Goal: Task Accomplishment & Management: Use online tool/utility

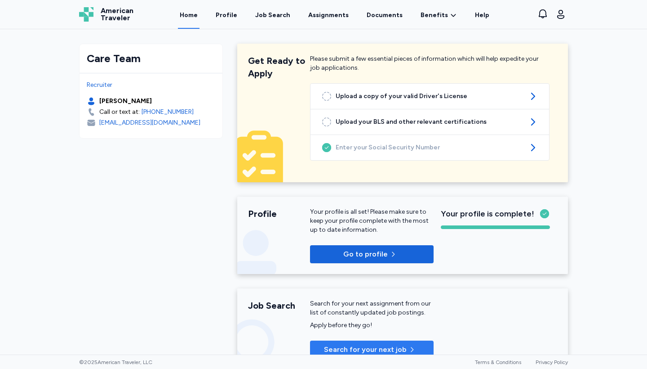
click at [415, 342] on button "Search for your next job" at bounding box center [372, 349] width 124 height 18
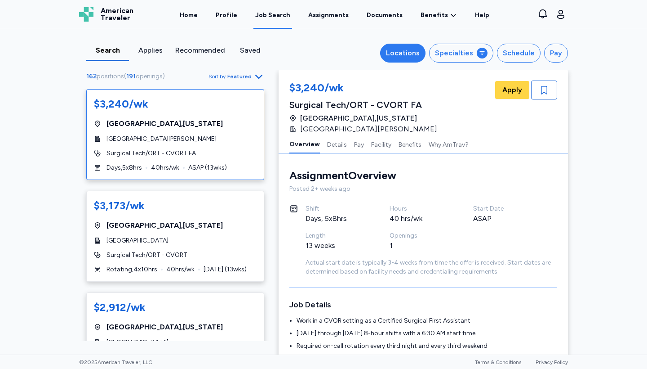
click at [411, 55] on div "Locations" at bounding box center [403, 53] width 34 height 11
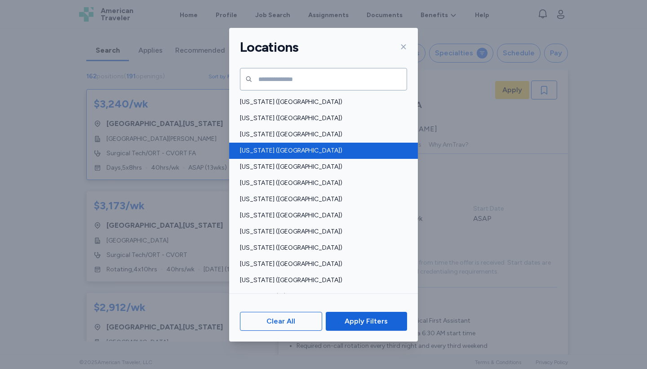
click at [260, 147] on span "[US_STATE] ([GEOGRAPHIC_DATA])" at bounding box center [321, 150] width 162 height 9
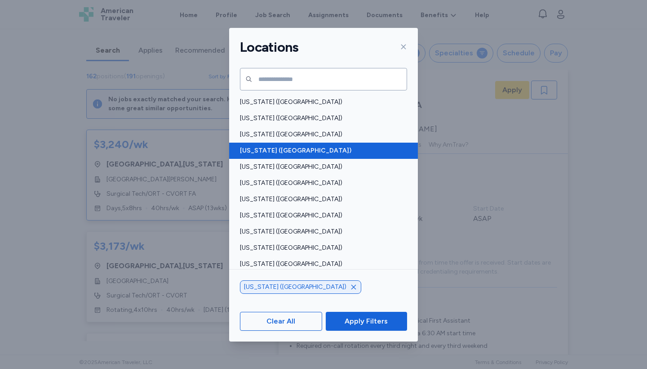
click at [292, 151] on span "[US_STATE] ([GEOGRAPHIC_DATA])" at bounding box center [321, 150] width 162 height 9
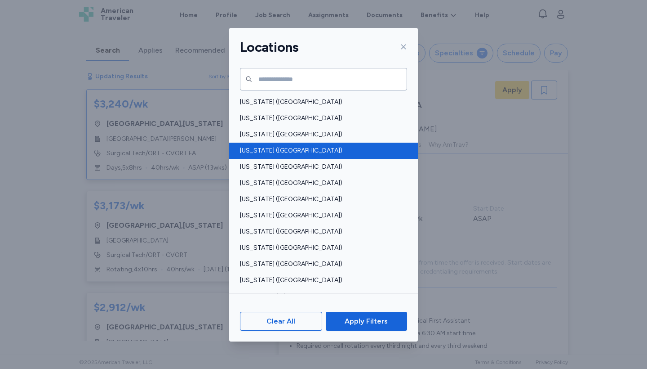
click at [292, 151] on span "[US_STATE] ([GEOGRAPHIC_DATA])" at bounding box center [321, 150] width 162 height 9
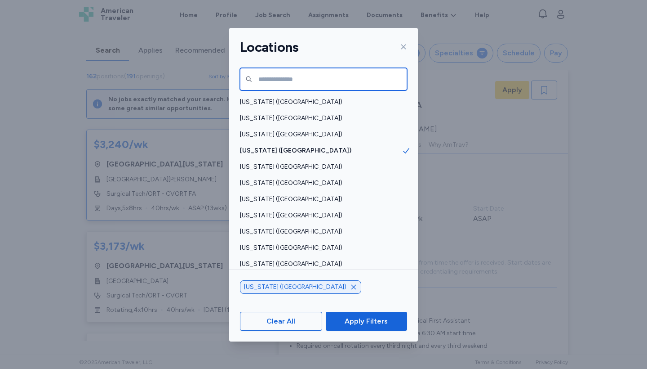
click at [320, 78] on input "text" at bounding box center [323, 79] width 167 height 22
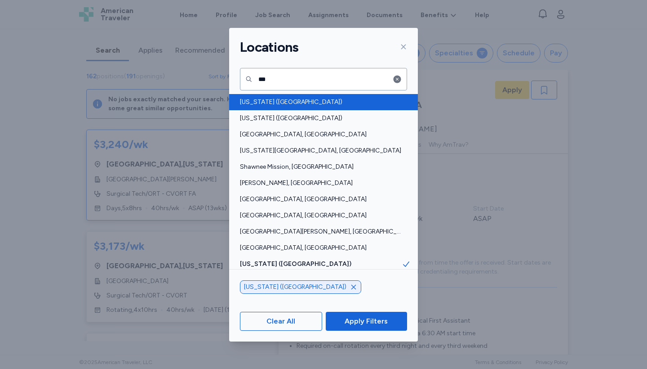
click at [284, 102] on span "[US_STATE] ([GEOGRAPHIC_DATA])" at bounding box center [321, 102] width 162 height 9
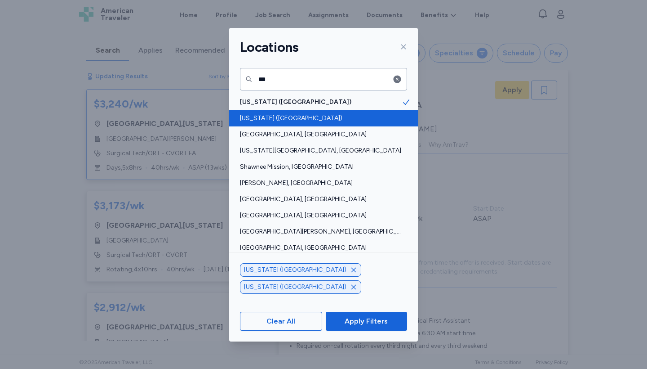
click at [269, 120] on span "[US_STATE] ([GEOGRAPHIC_DATA])" at bounding box center [321, 118] width 162 height 9
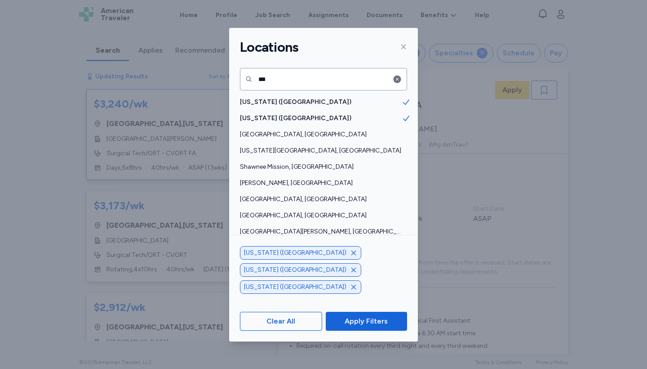
scroll to position [1, 0]
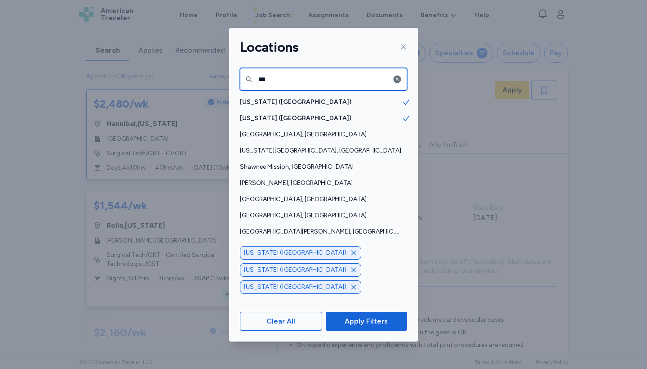
click at [298, 81] on input "***" at bounding box center [323, 79] width 167 height 22
type input "*"
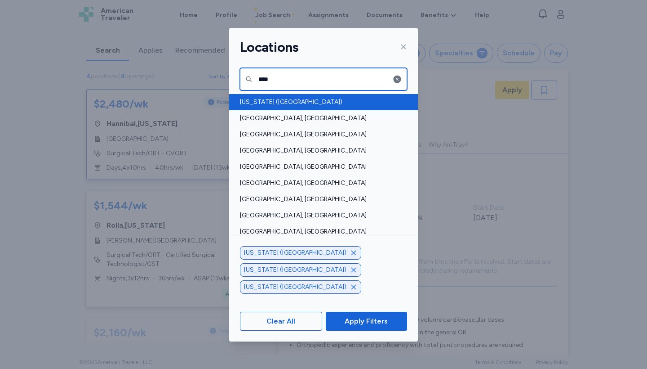
type input "****"
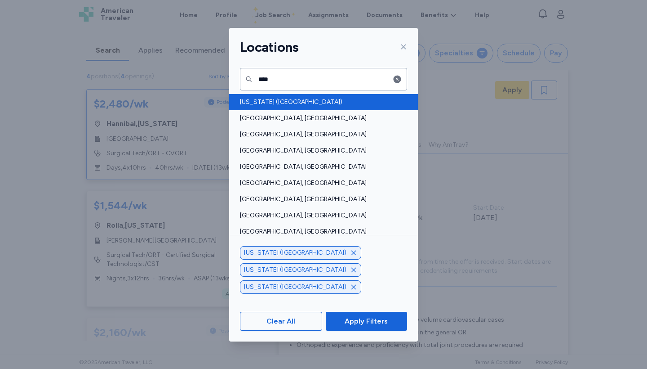
click at [255, 103] on span "[US_STATE] ([GEOGRAPHIC_DATA])" at bounding box center [321, 102] width 162 height 9
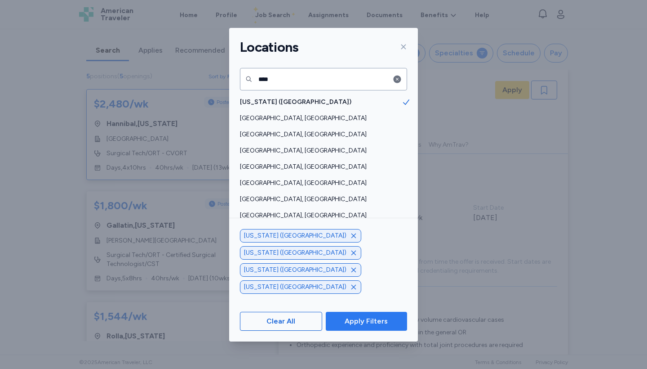
click at [352, 324] on span "Apply Filters" at bounding box center [366, 320] width 43 height 11
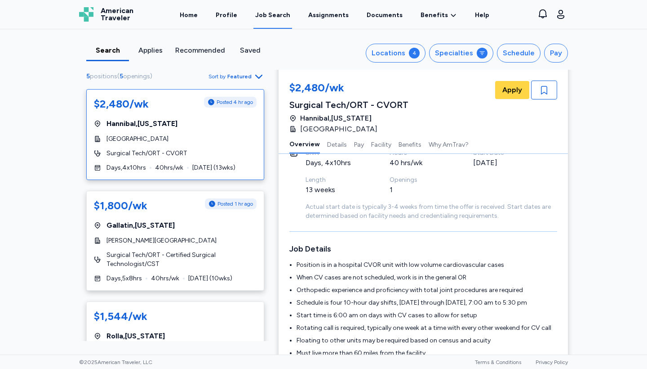
scroll to position [58, 0]
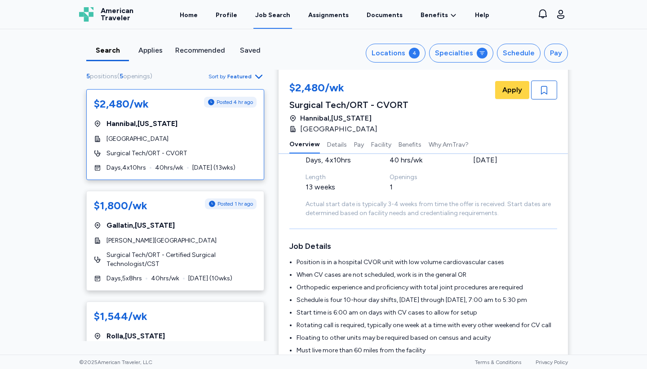
click at [61, 266] on div "Search Applies Recommended Saved Locations 4 Specialties Schedule Pay 5 positio…" at bounding box center [323, 191] width 647 height 325
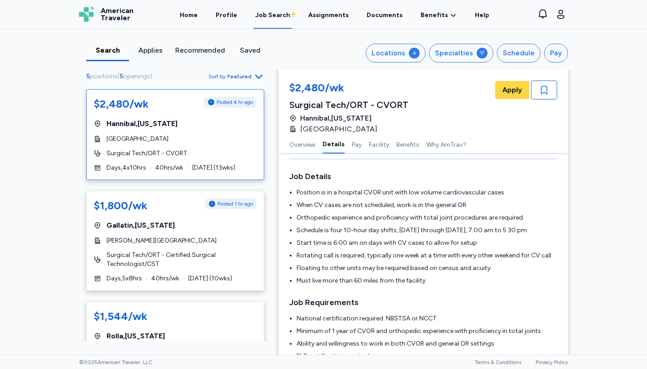
scroll to position [113, 0]
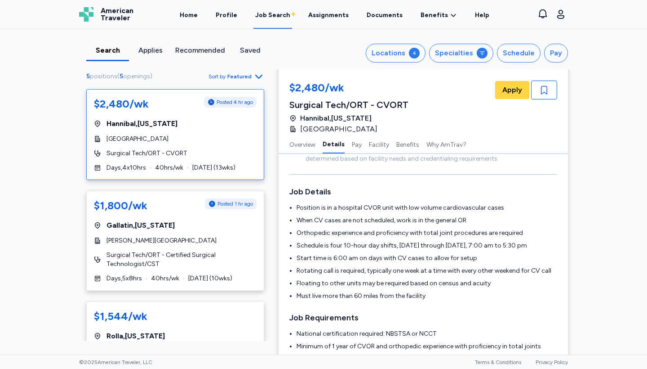
click at [79, 182] on div "$2,480/wk Posted 4 hr ago [GEOGRAPHIC_DATA] , [US_STATE] [GEOGRAPHIC_DATA] Surg…" at bounding box center [175, 215] width 192 height 252
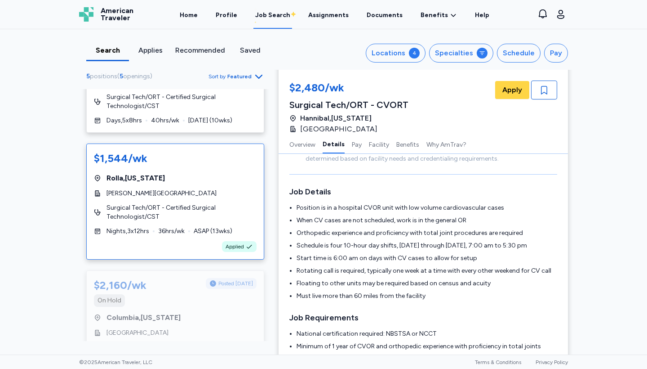
scroll to position [162, 0]
